Goal: Task Accomplishment & Management: Manage account settings

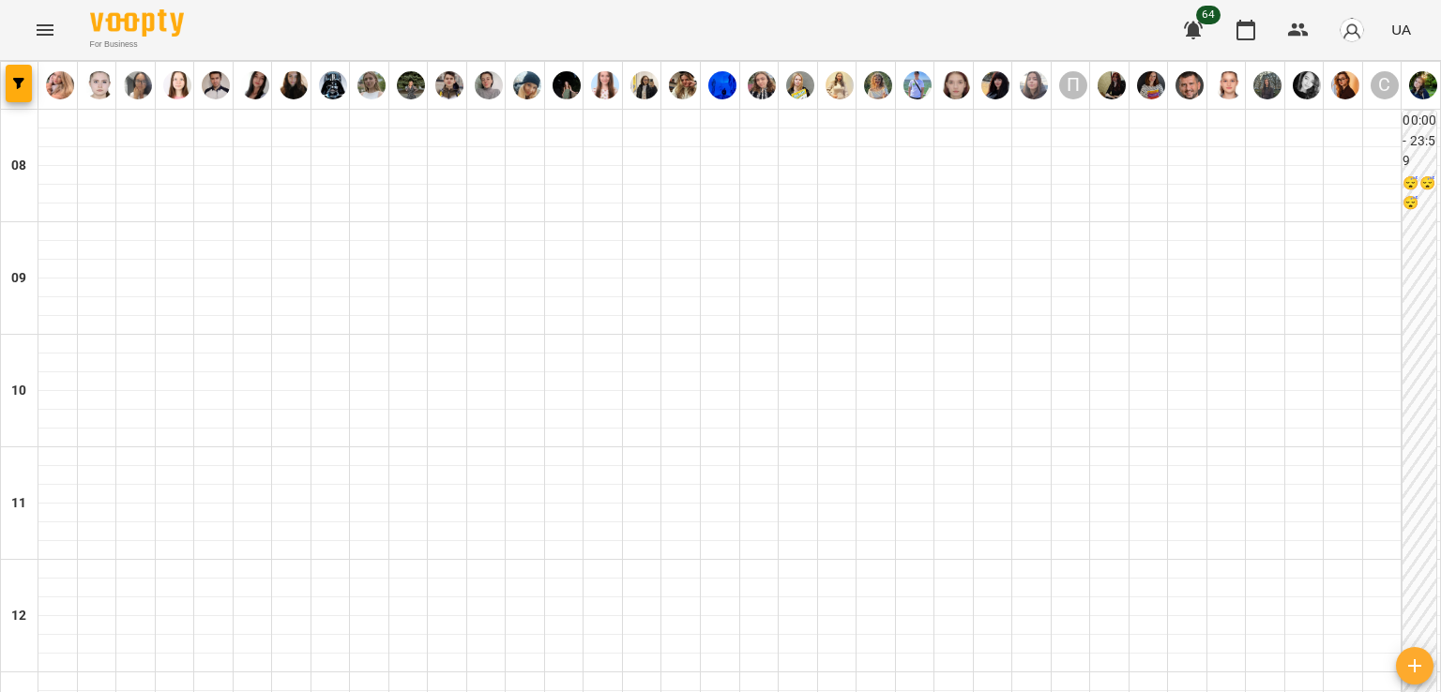
scroll to position [1125, 0]
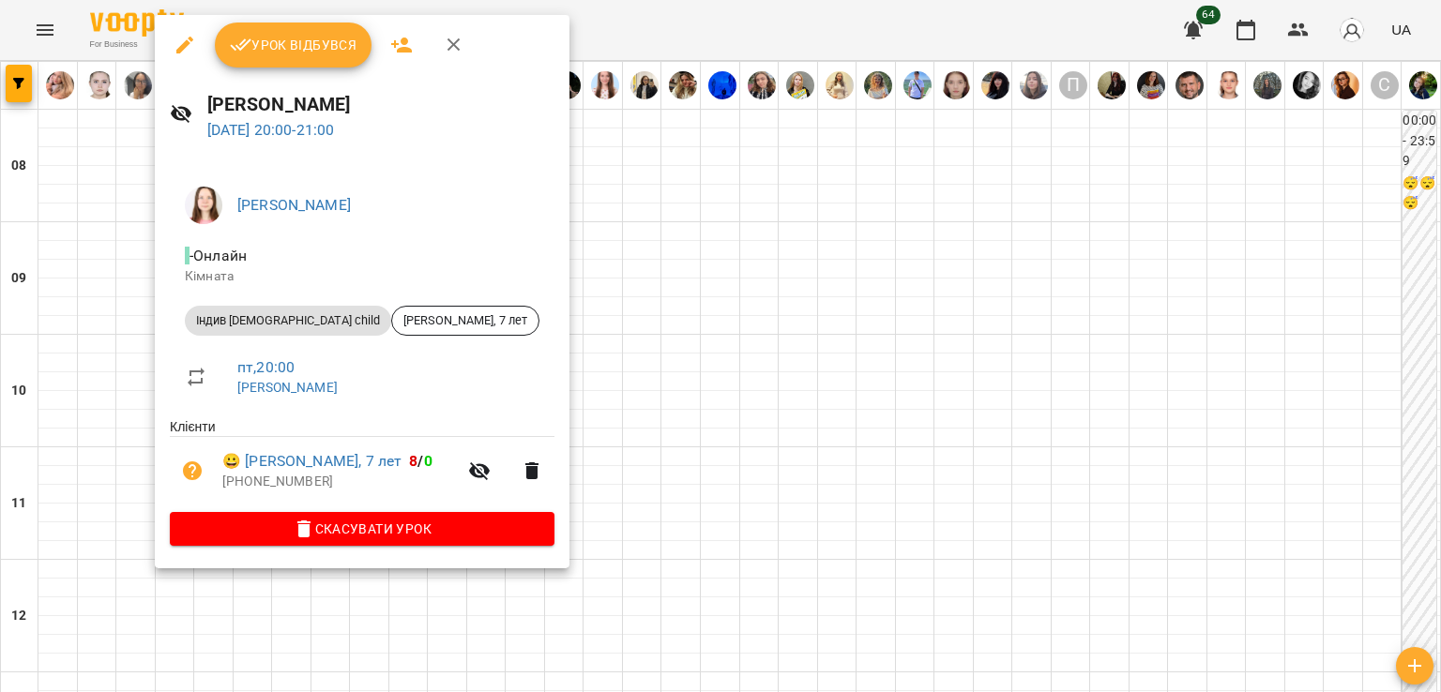
click at [734, 466] on div at bounding box center [720, 346] width 1441 height 692
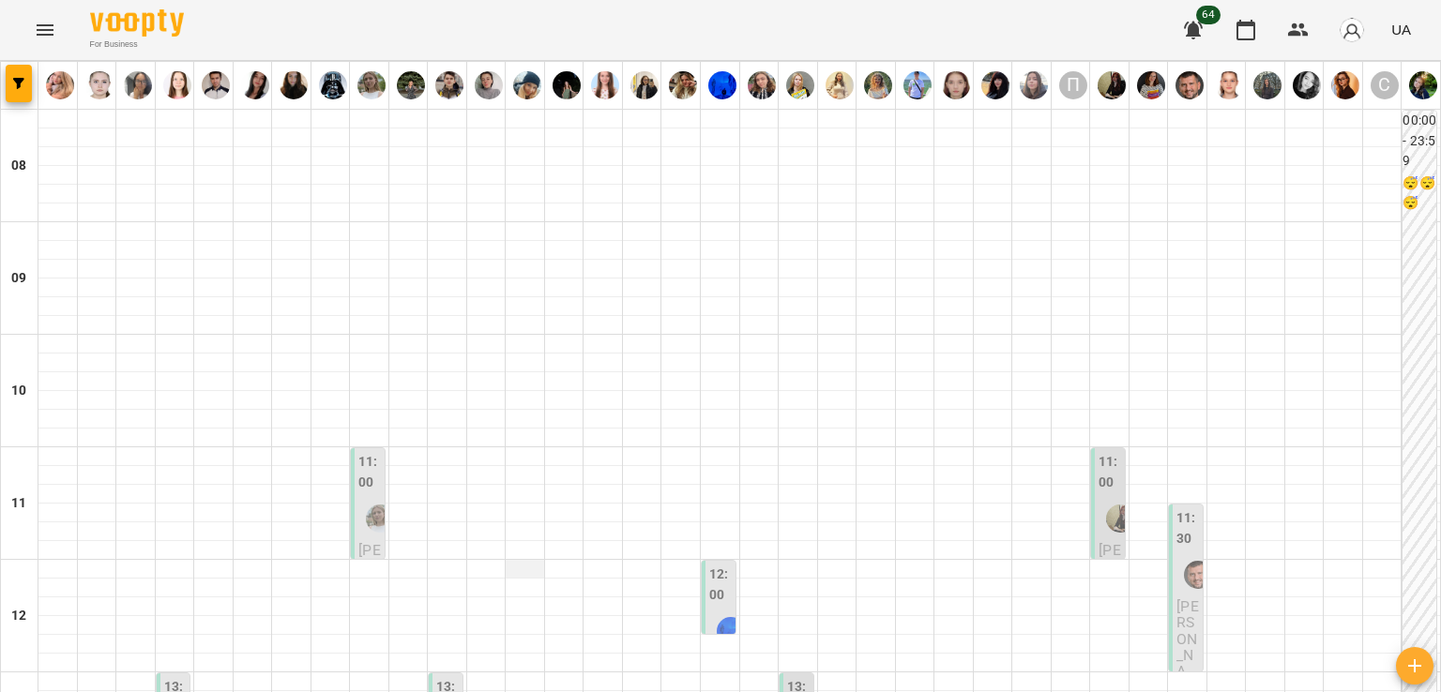
scroll to position [281, 0]
click at [379, 505] on img "Мосійчук Яна Михайлівна" at bounding box center [380, 519] width 28 height 28
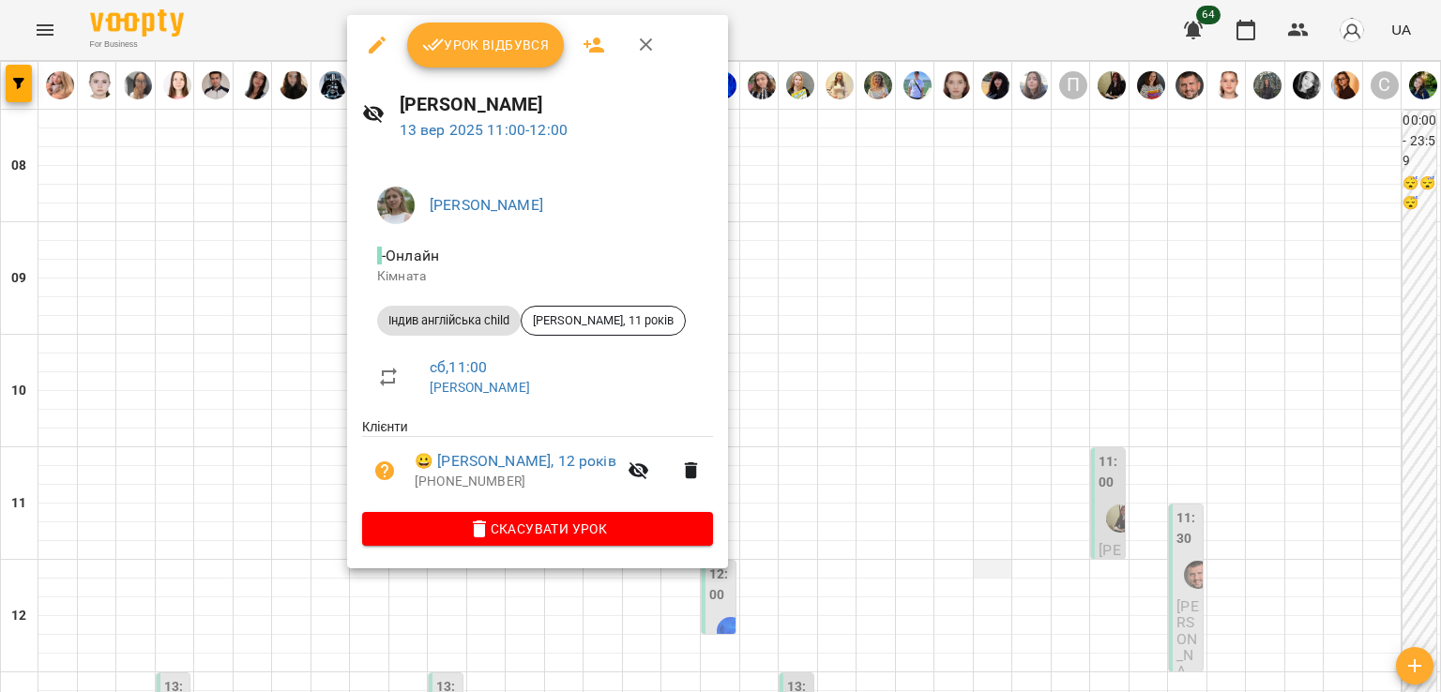
click at [972, 294] on div at bounding box center [720, 346] width 1441 height 692
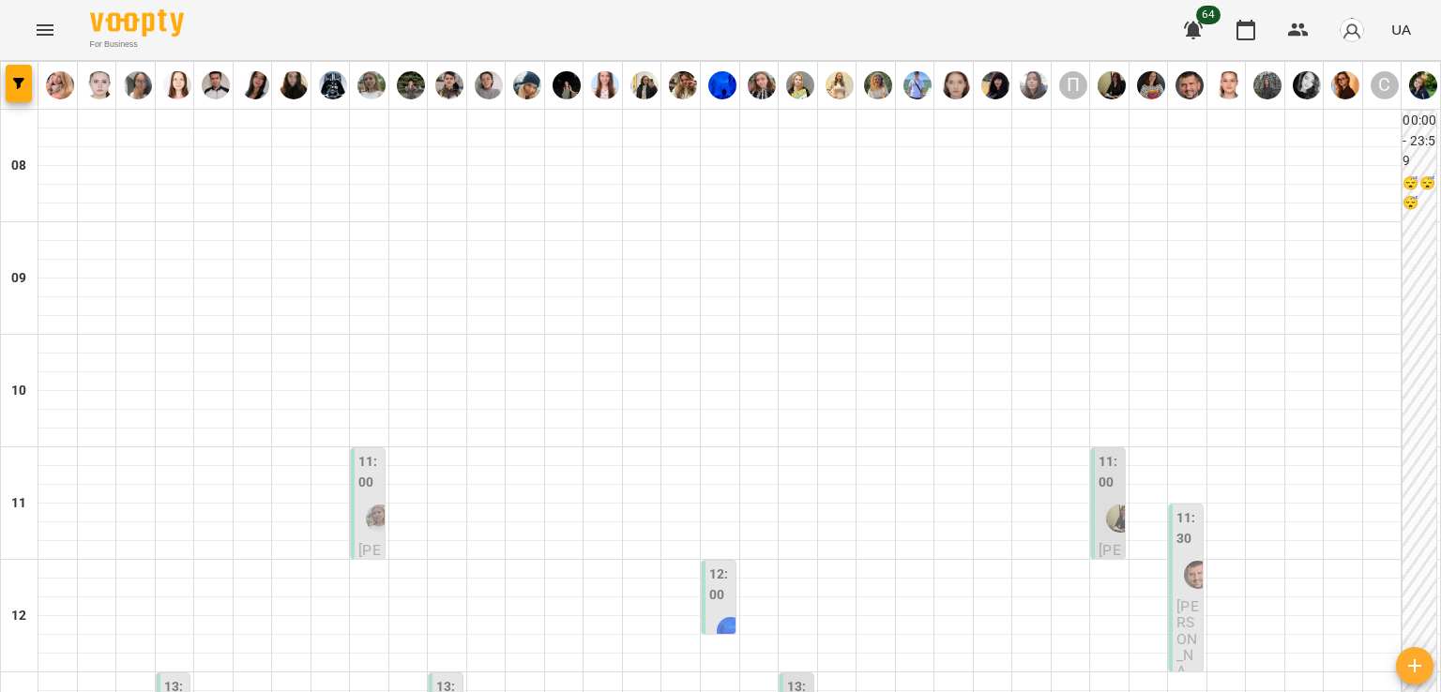
click at [1098, 497] on div at bounding box center [1119, 518] width 43 height 43
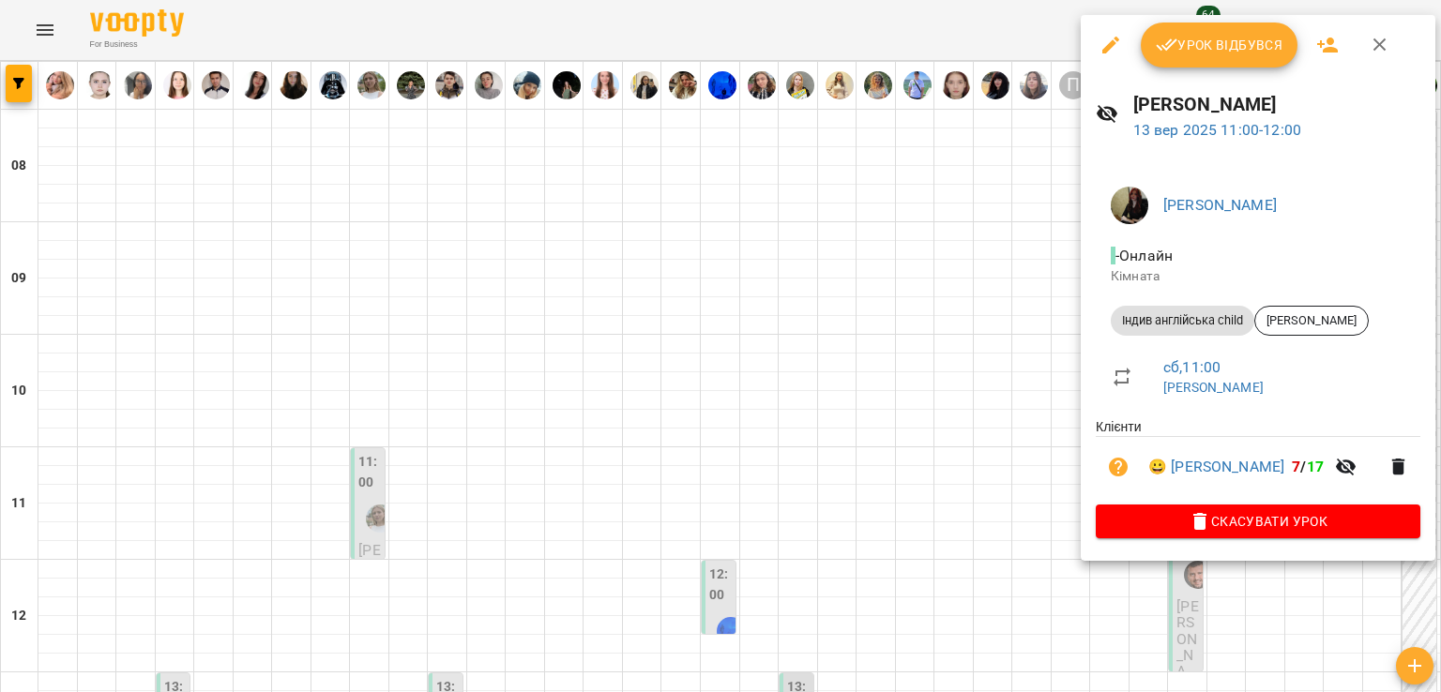
click at [783, 298] on div at bounding box center [720, 346] width 1441 height 692
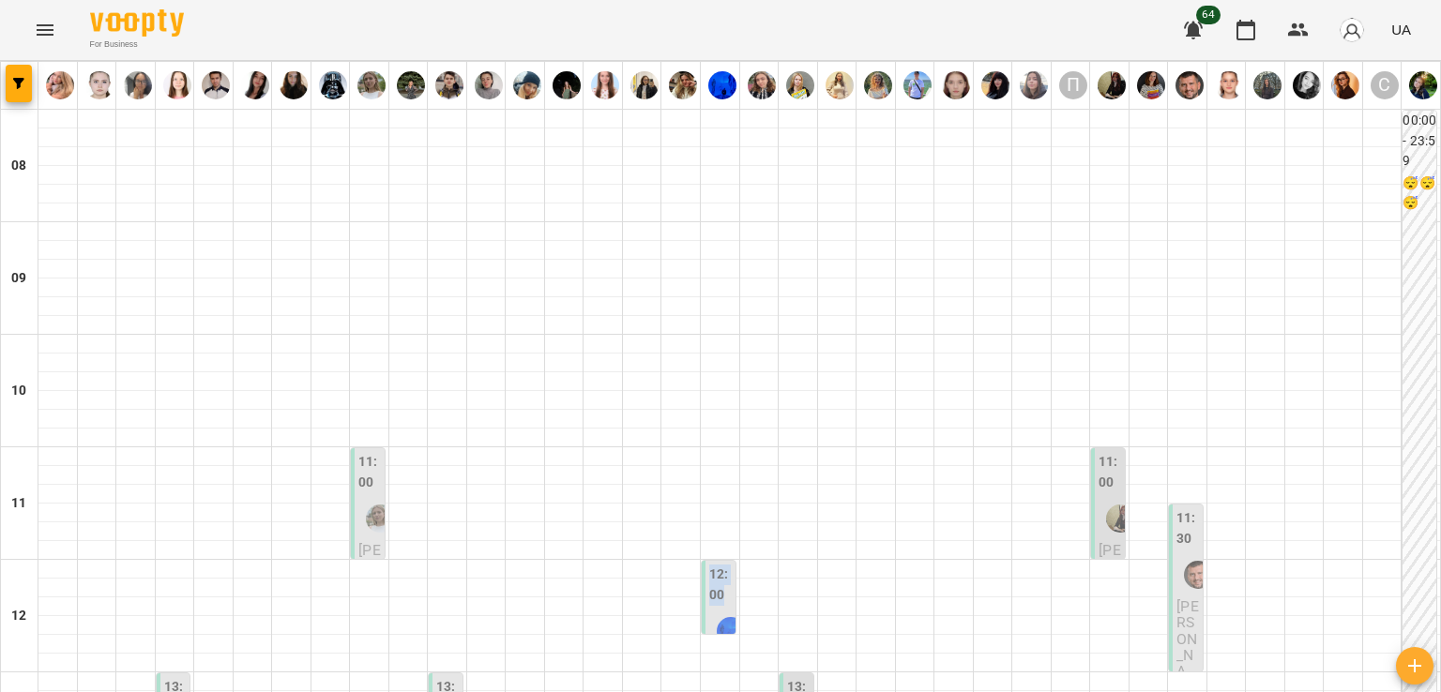
click at [717, 565] on div "12:00" at bounding box center [720, 587] width 23 height 45
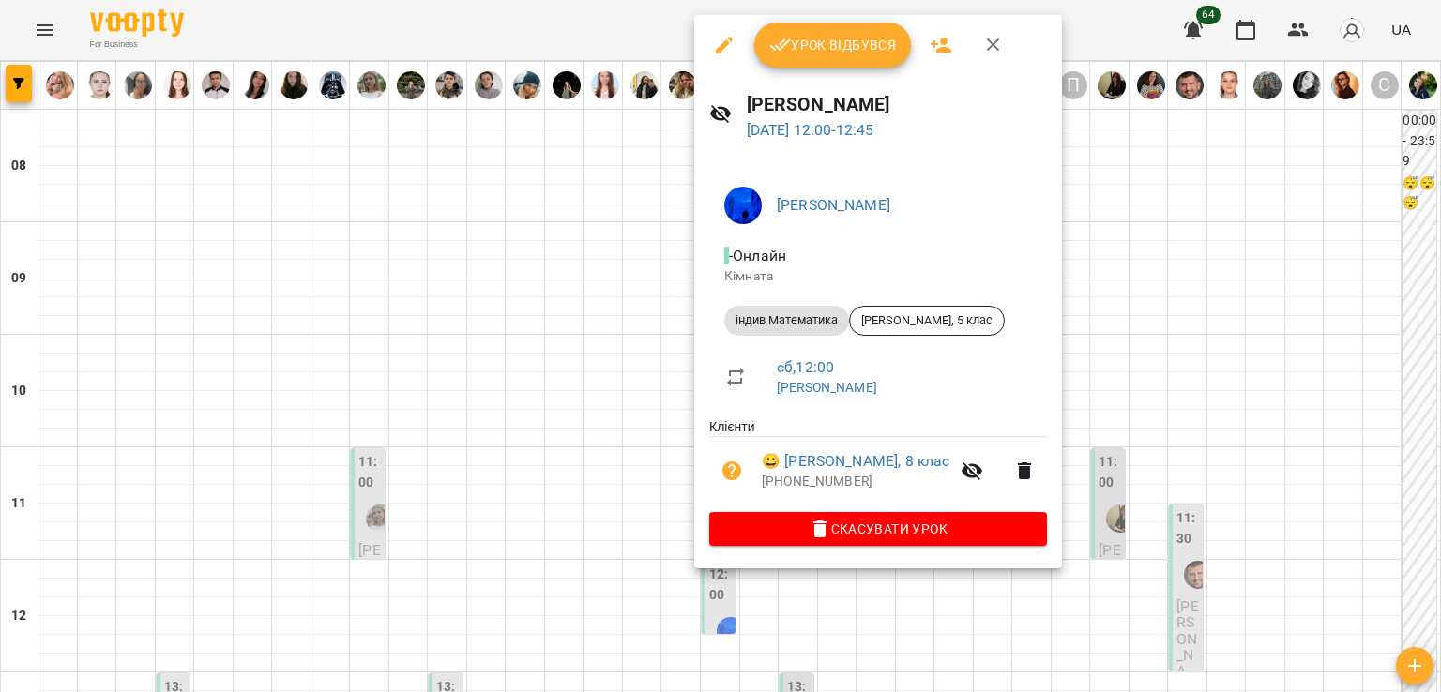
click at [660, 309] on div at bounding box center [720, 346] width 1441 height 692
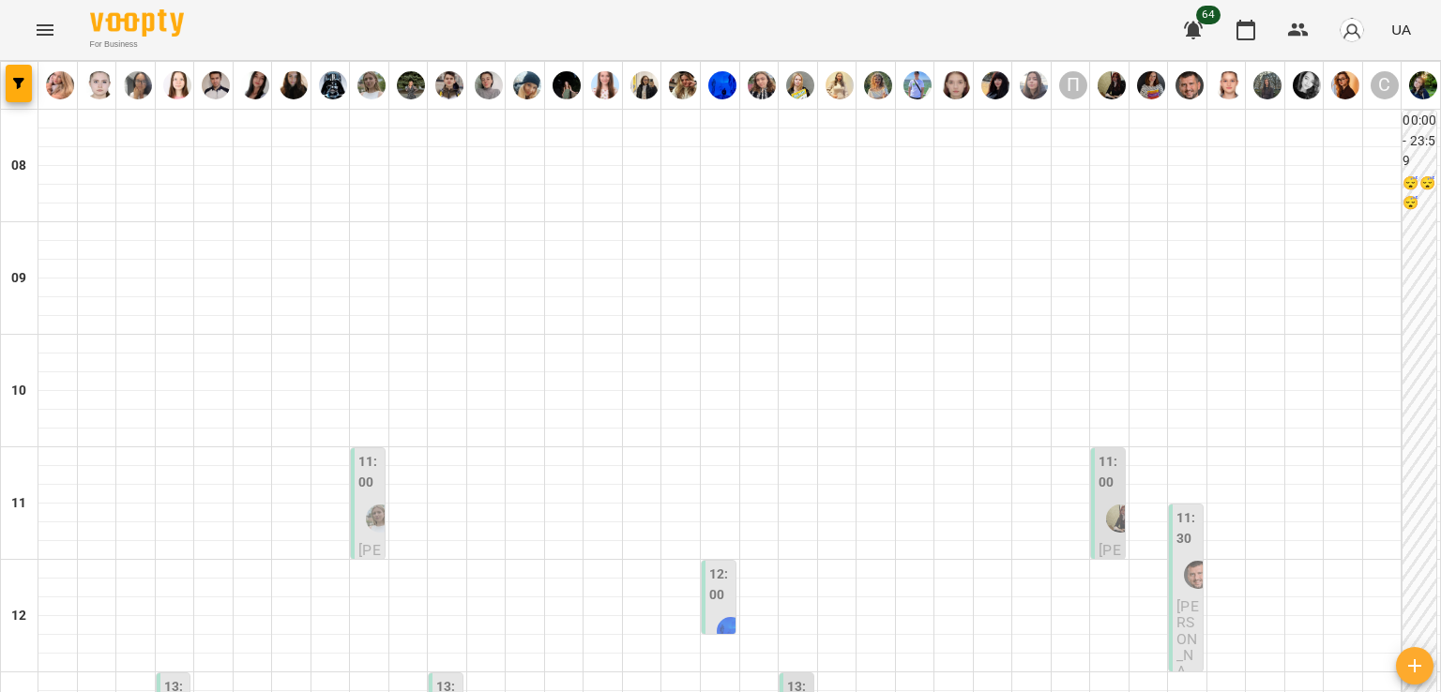
click at [1178, 597] on span "Мілана Матвєєва, 11 років" at bounding box center [1187, 679] width 22 height 164
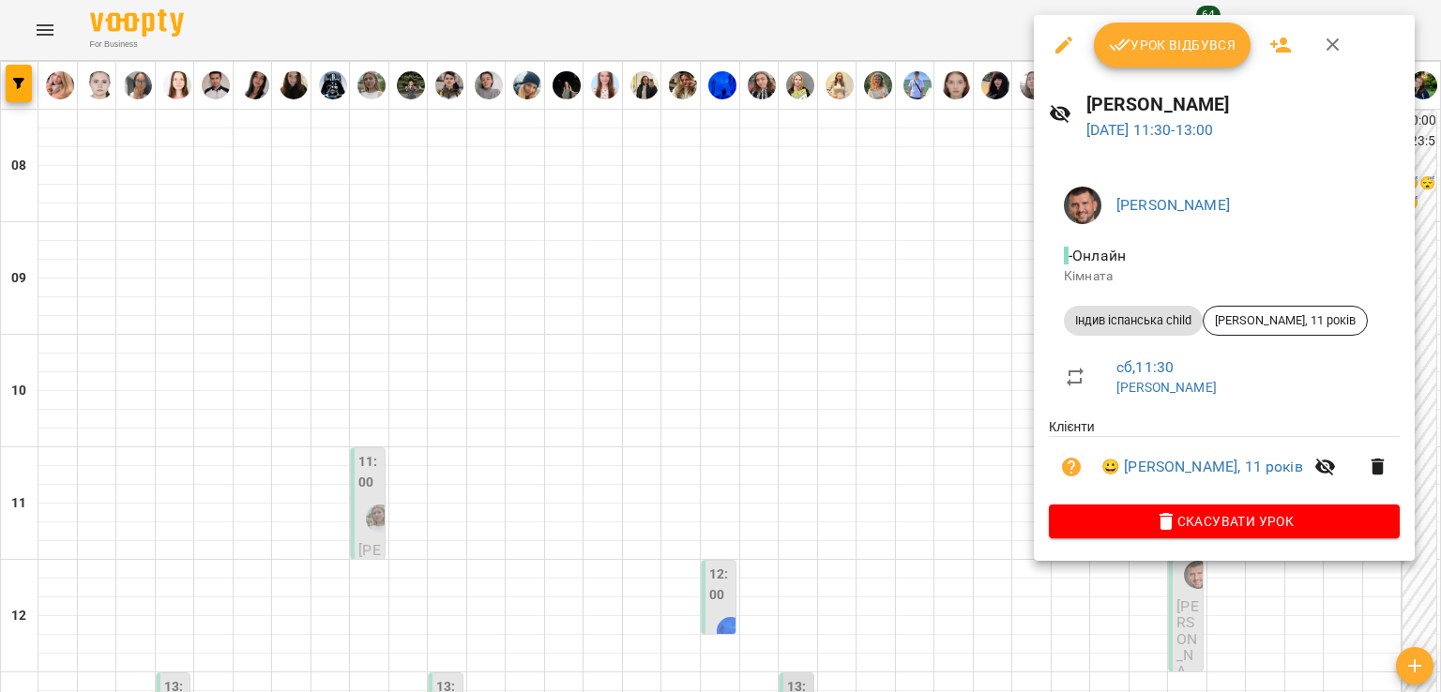
click at [899, 359] on div at bounding box center [720, 346] width 1441 height 692
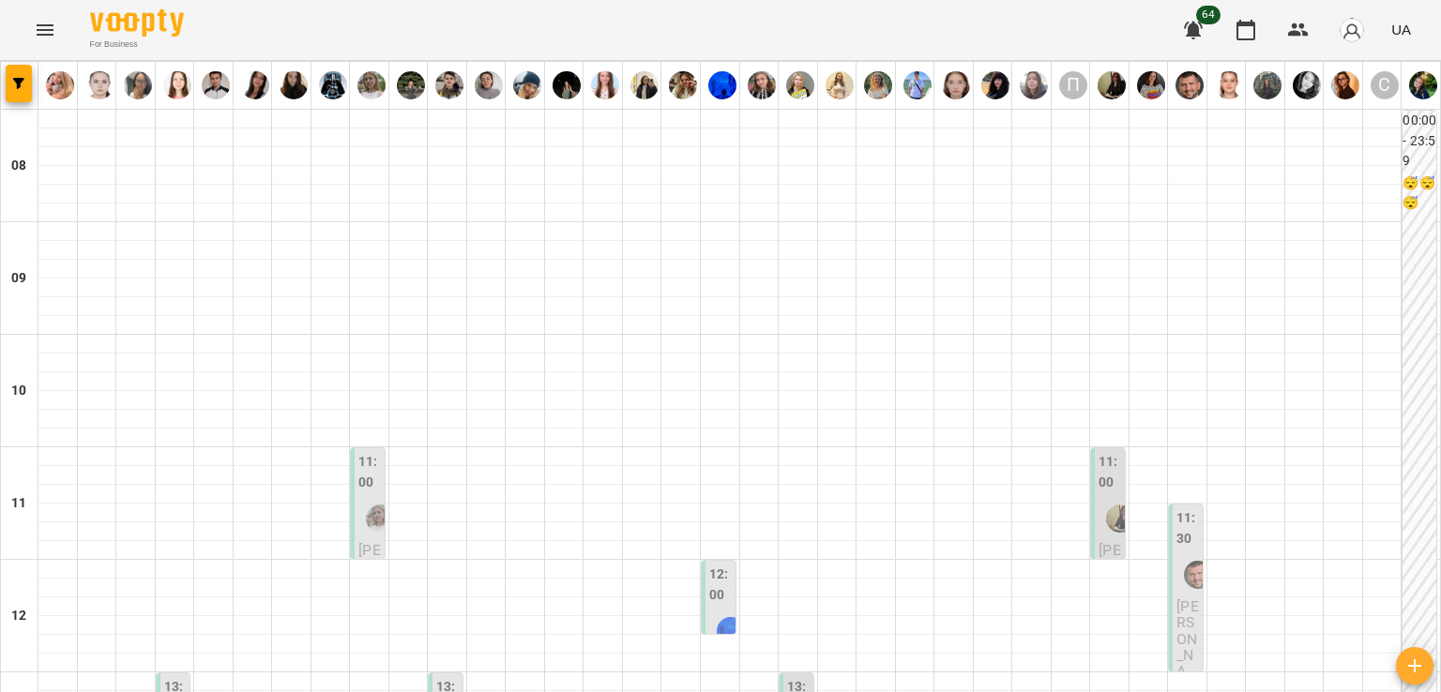
scroll to position [1343, 0]
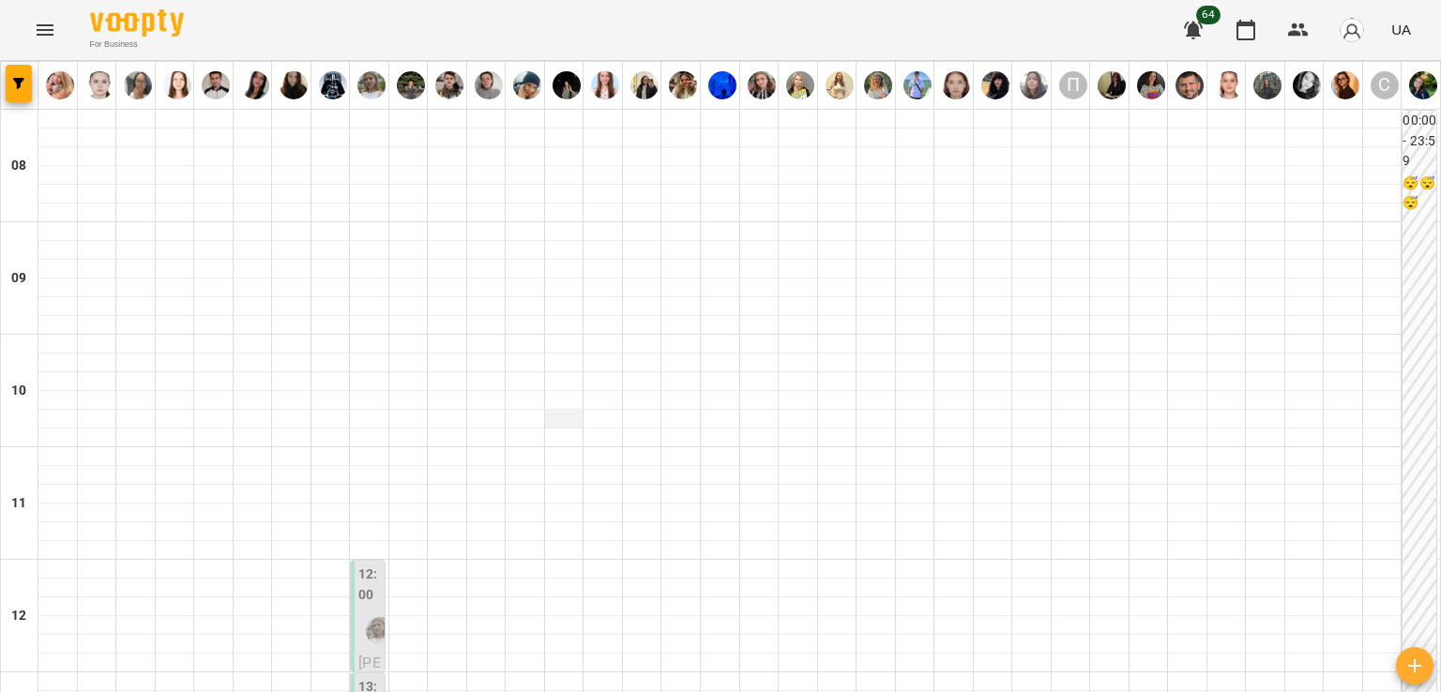
scroll to position [188, 0]
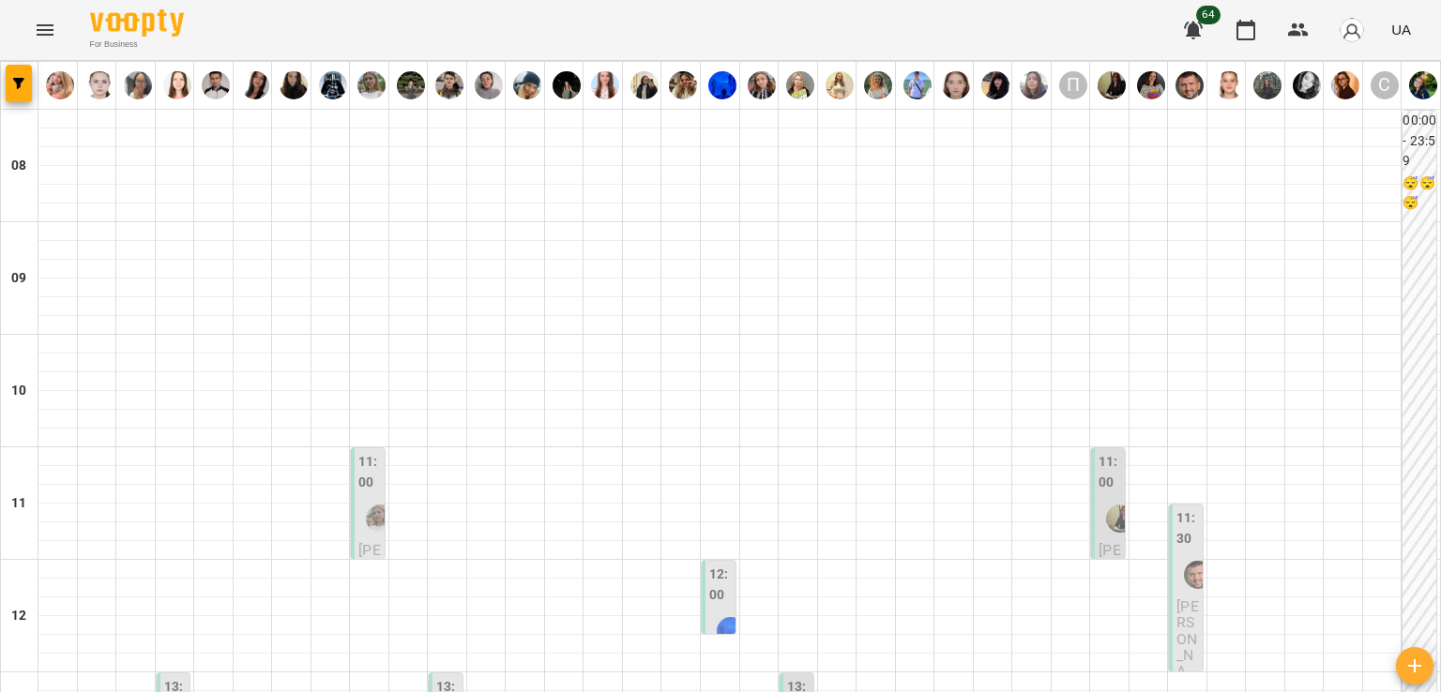
scroll to position [657, 0]
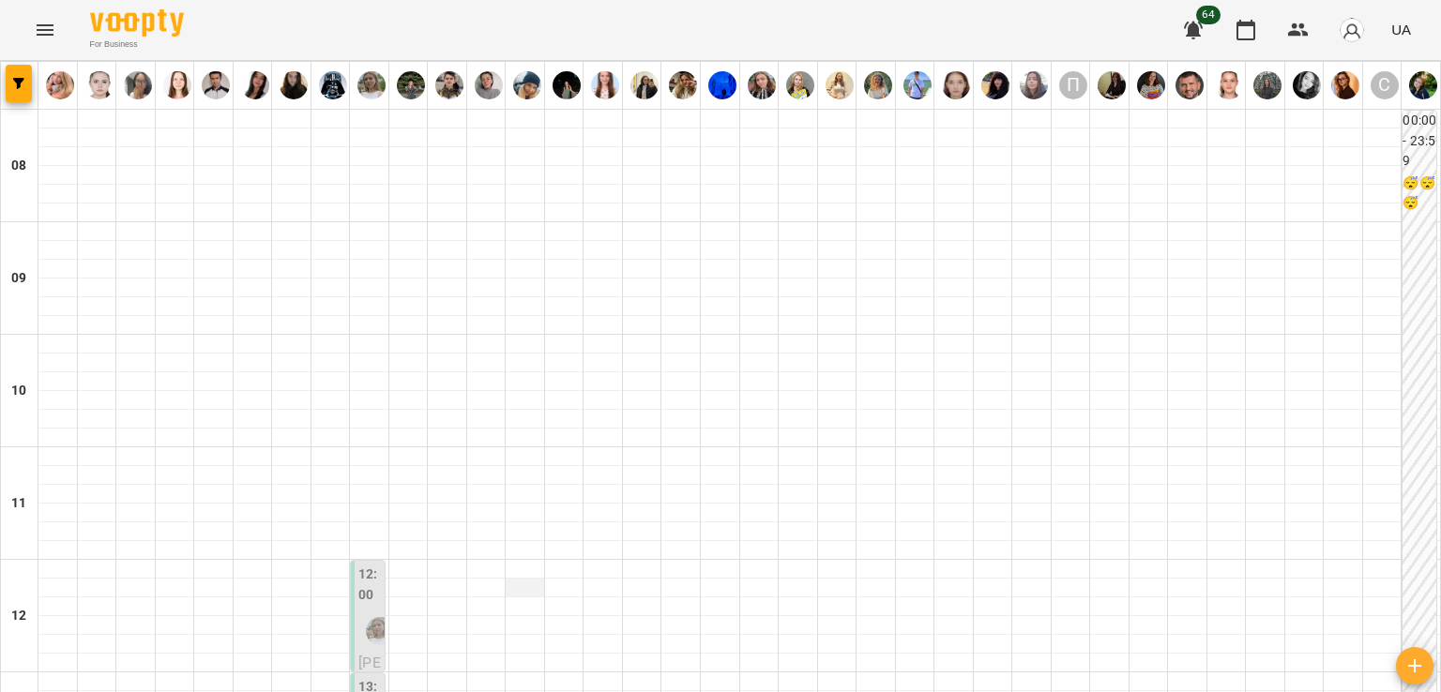
scroll to position [281, 0]
click at [371, 610] on div at bounding box center [379, 631] width 43 height 43
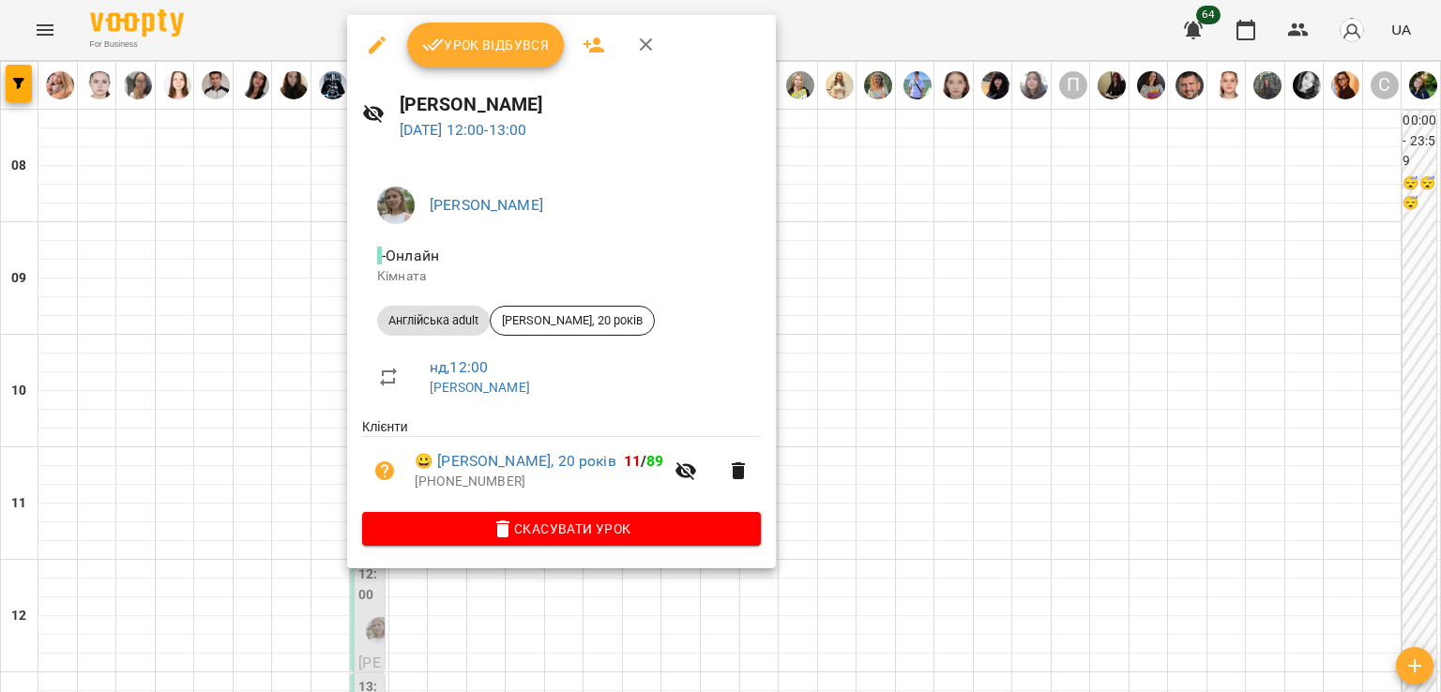
click at [265, 305] on div at bounding box center [720, 346] width 1441 height 692
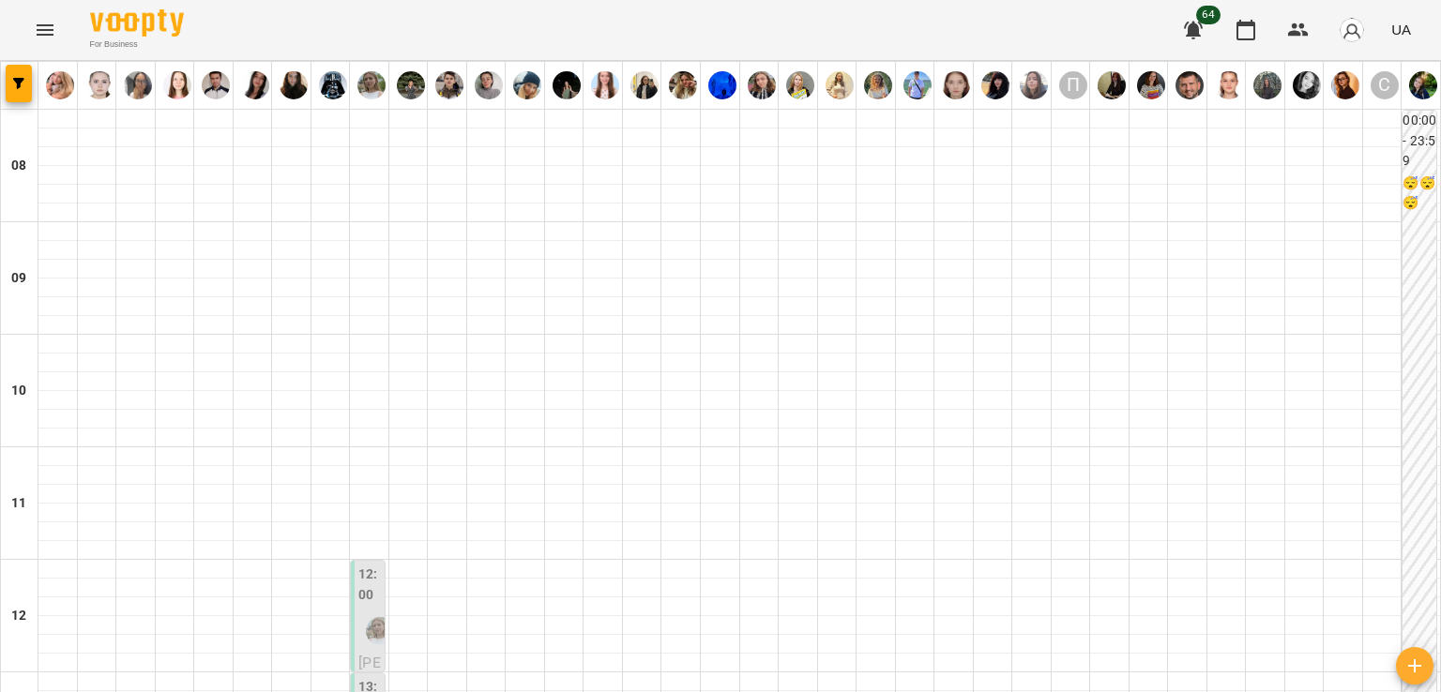
click at [370, 677] on label "13:00" at bounding box center [369, 697] width 23 height 40
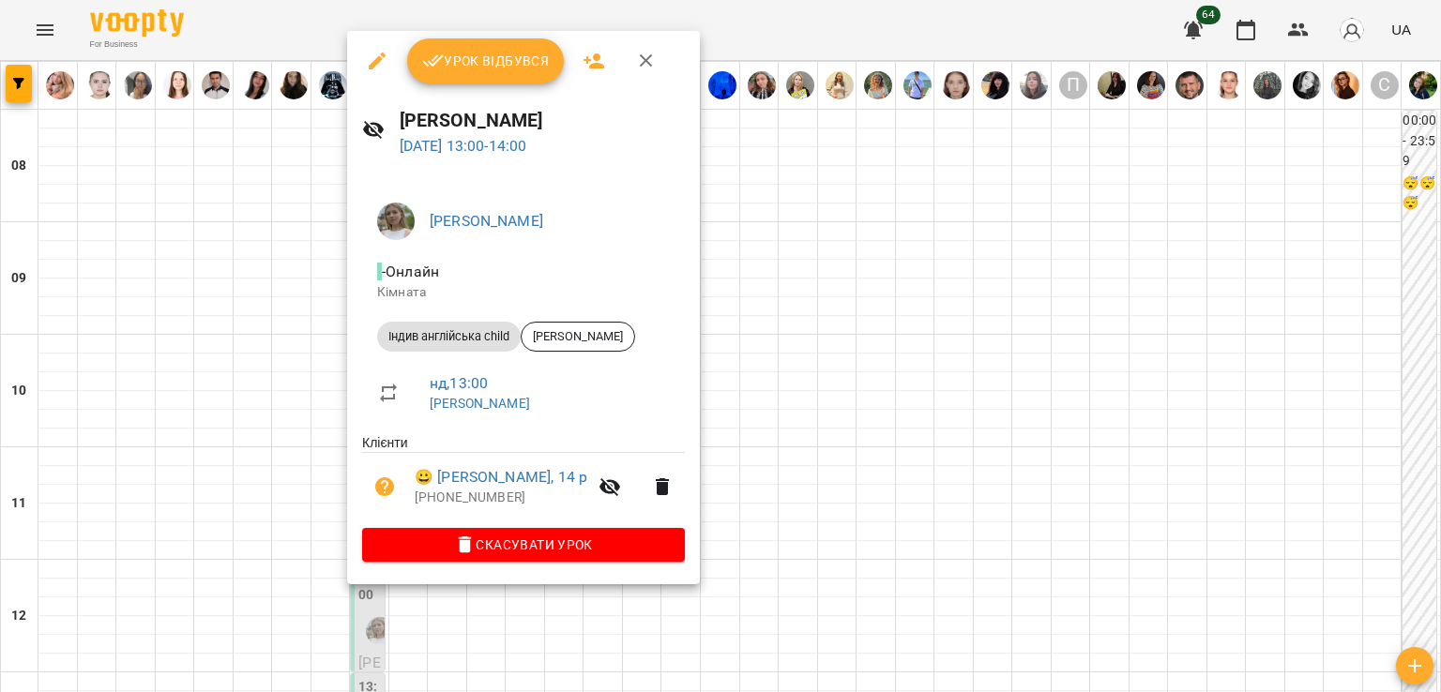
click at [300, 366] on div at bounding box center [720, 346] width 1441 height 692
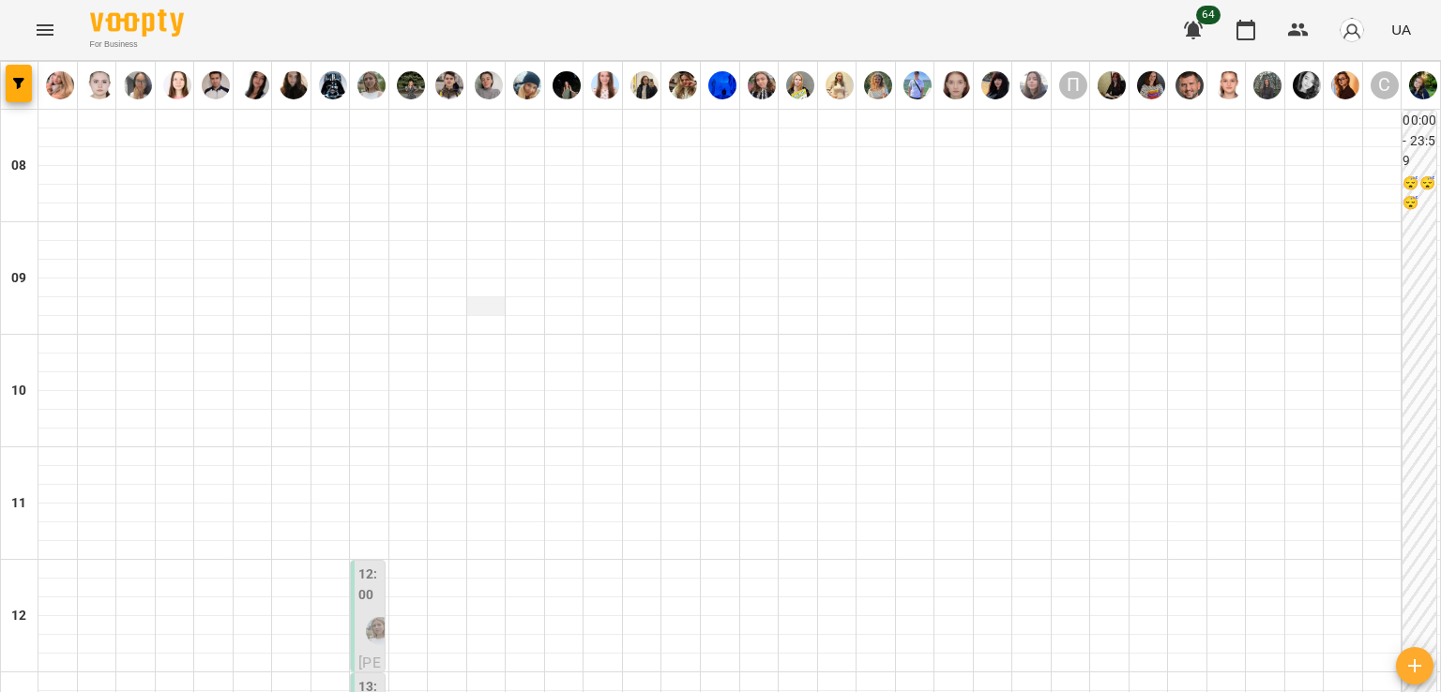
scroll to position [0, 0]
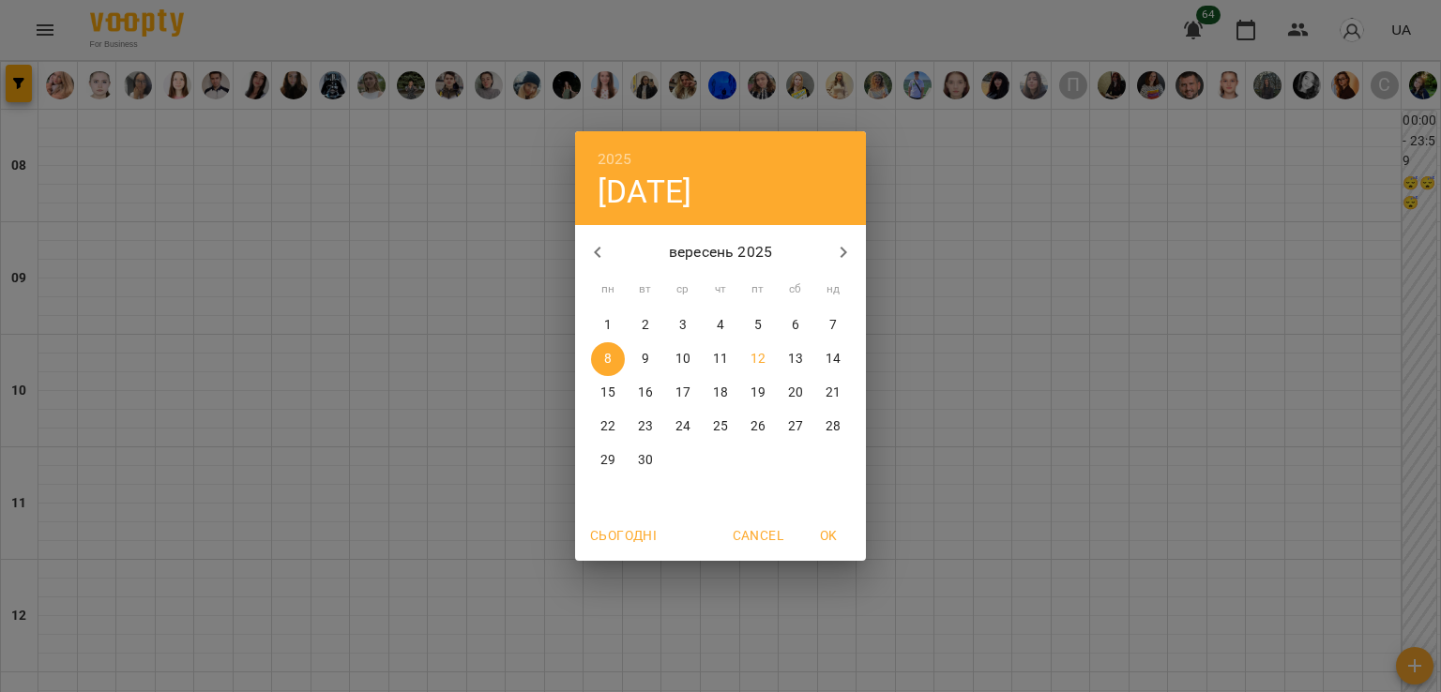
click at [712, 384] on span "18" at bounding box center [720, 393] width 34 height 19
type input "**********"
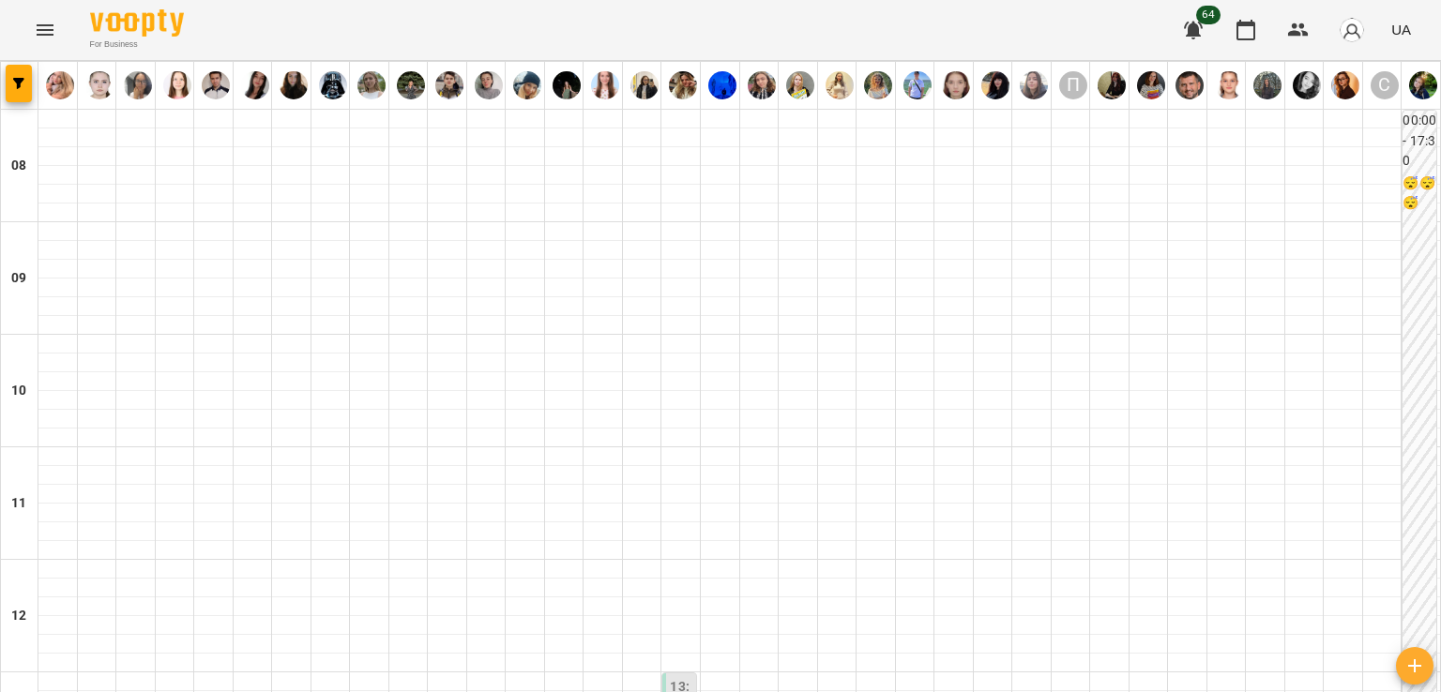
scroll to position [1125, 0]
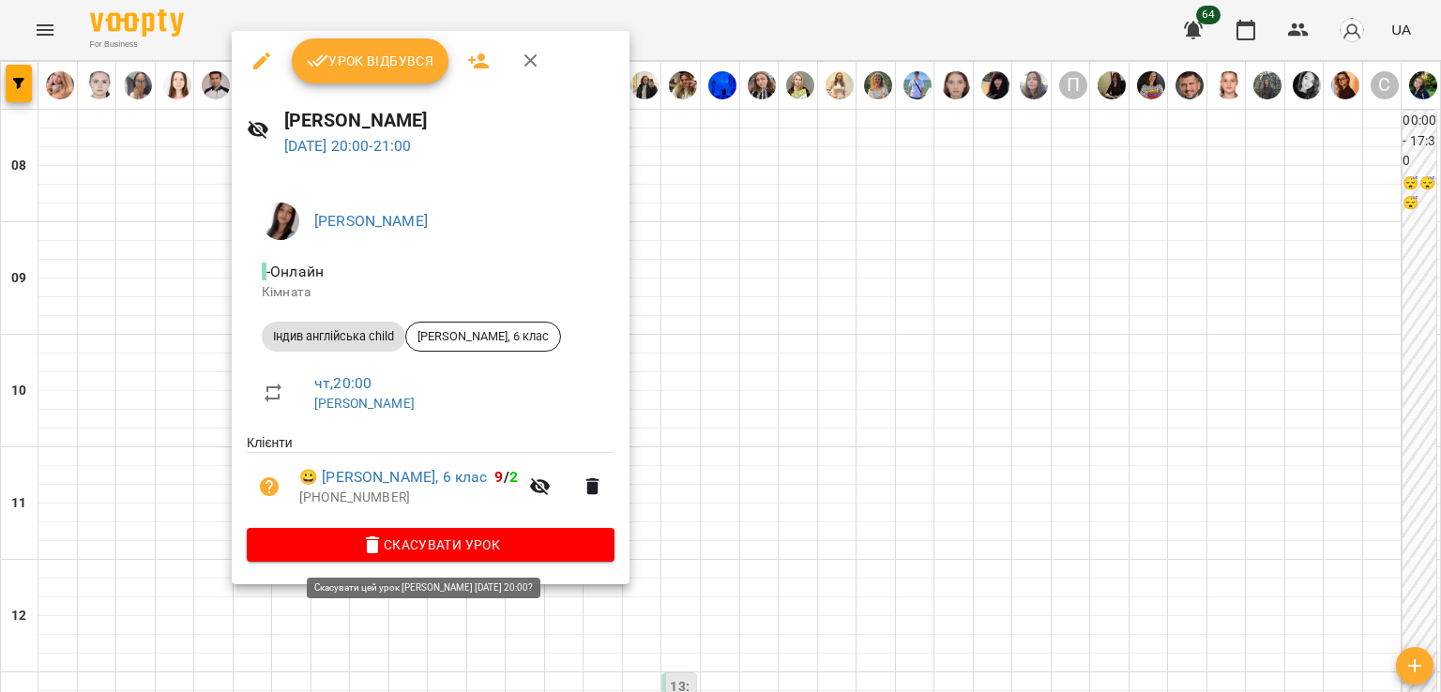
click at [513, 537] on span "Скасувати Урок" at bounding box center [431, 545] width 338 height 23
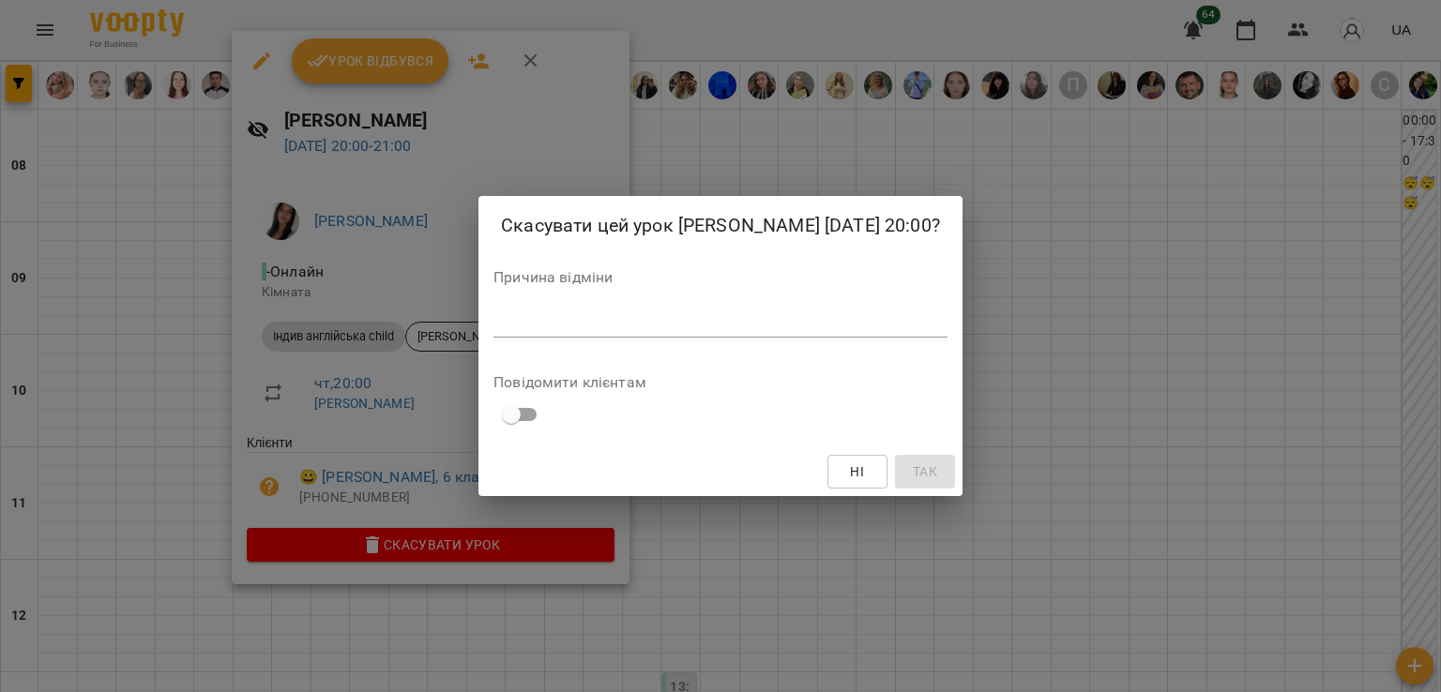
click at [574, 331] on textarea at bounding box center [720, 322] width 454 height 18
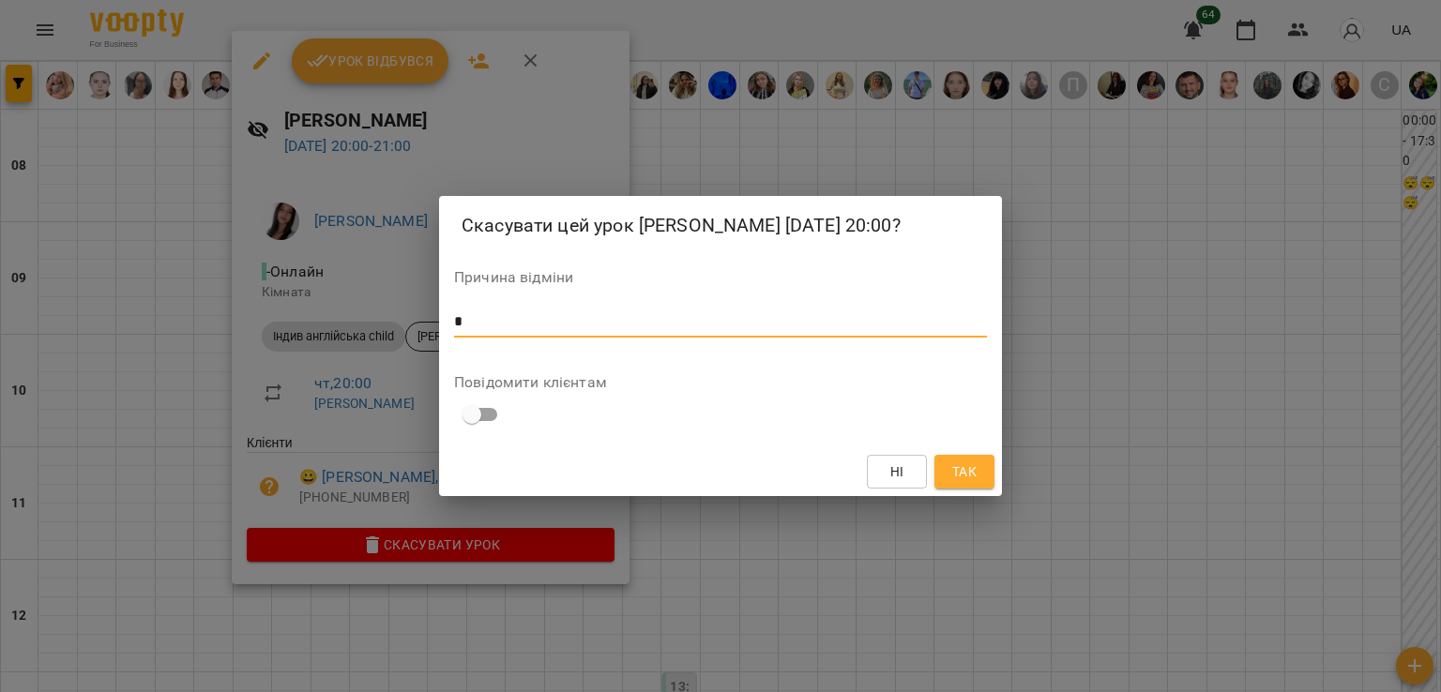
type textarea "*"
click at [960, 483] on span "Так" at bounding box center [964, 471] width 24 height 23
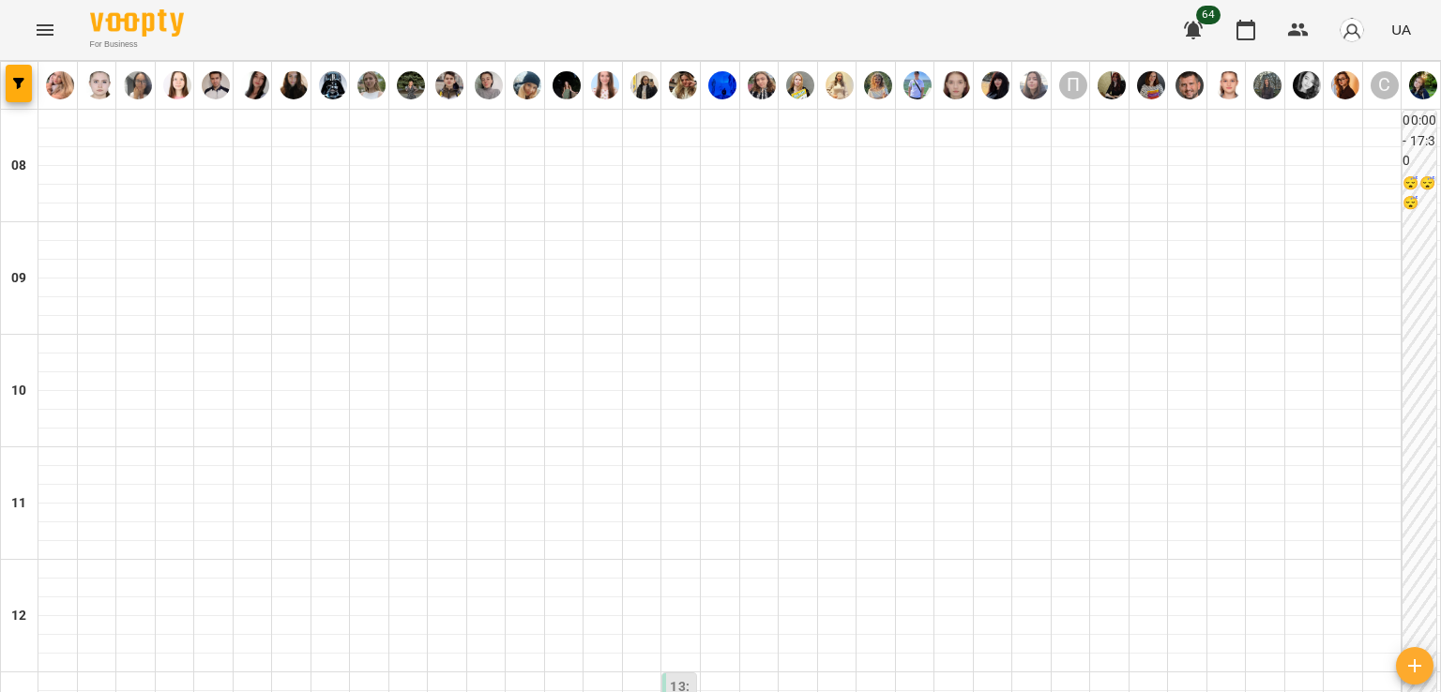
scroll to position [844, 0]
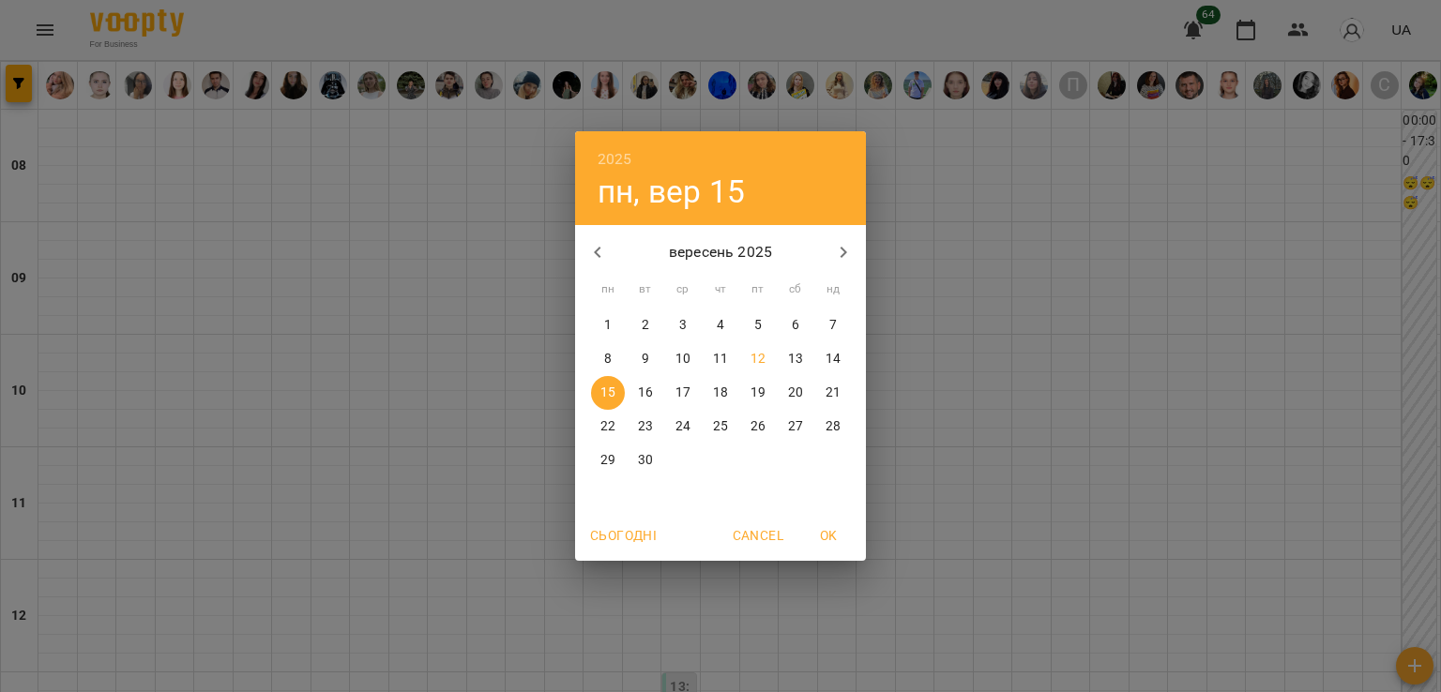
click at [753, 361] on p "12" at bounding box center [757, 359] width 15 height 19
type input "**********"
